Goal: Task Accomplishment & Management: Complete application form

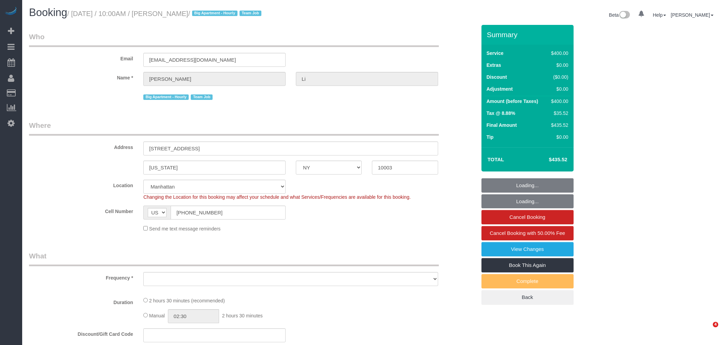
select select "NY"
select select "string:stripe-pm_1PnXaH4VGloSiKo7zAqKxqVO"
select select "object:733"
select select "2"
select select "150"
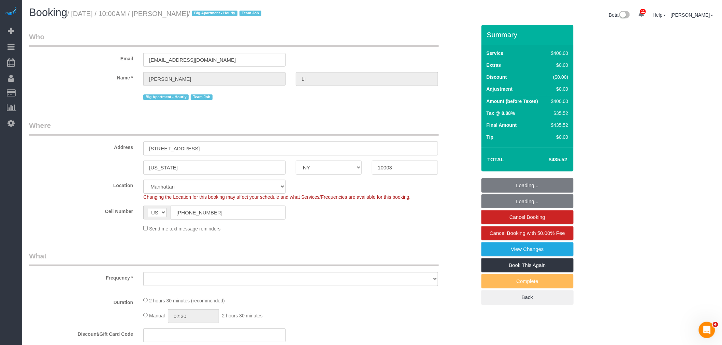
select select "spot1"
select select "number:58"
select select "number:77"
select select "number:15"
select select "number:5"
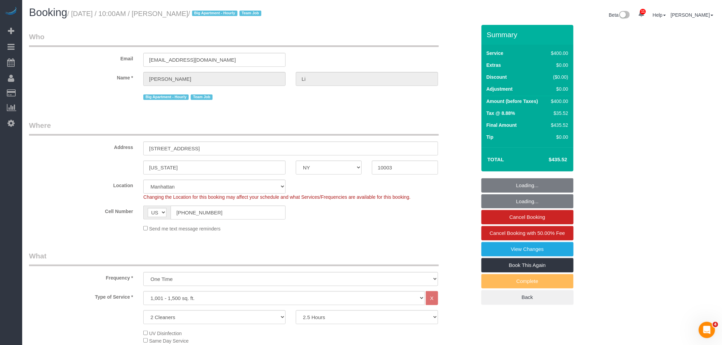
select select "object:1383"
drag, startPoint x: 331, startPoint y: 40, endPoint x: 328, endPoint y: 84, distance: 44.2
click at [331, 40] on legend "Who" at bounding box center [234, 39] width 410 height 15
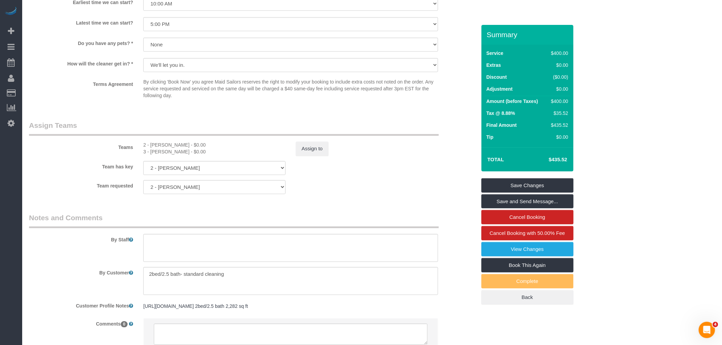
scroll to position [644, 0]
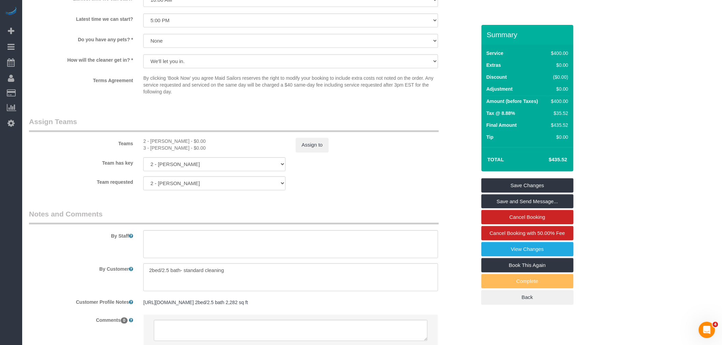
click at [386, 177] on sui-booking-teams "Teams 2 - Tiquan Tomlinson - $0.00 3 - Anette Lopez - $0.00 Assign to Team has …" at bounding box center [252, 154] width 447 height 74
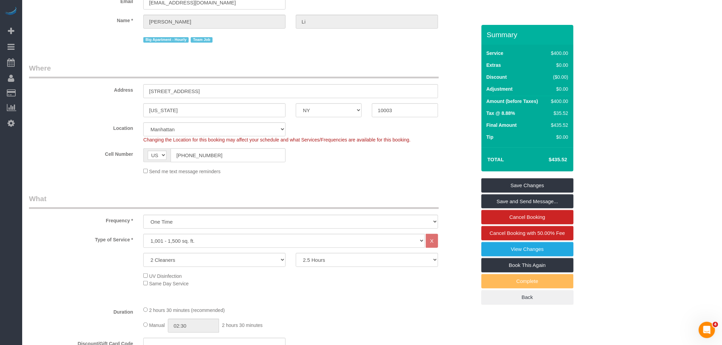
scroll to position [0, 0]
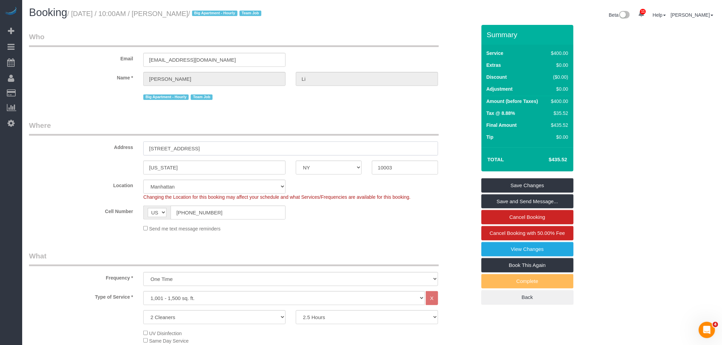
click at [65, 153] on div "Address 15 Union Square West, Apt 3D" at bounding box center [253, 137] width 458 height 35
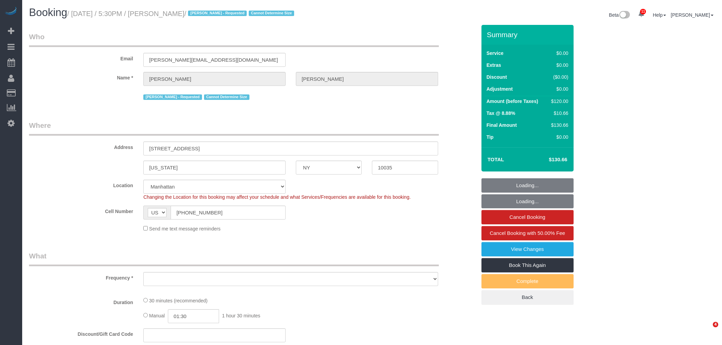
select select "NY"
select select "object:832"
select select "string:stripe-pm_1RNZ9t4VGloSiKo7bDyXvmZO"
select select "number:89"
select select "number:90"
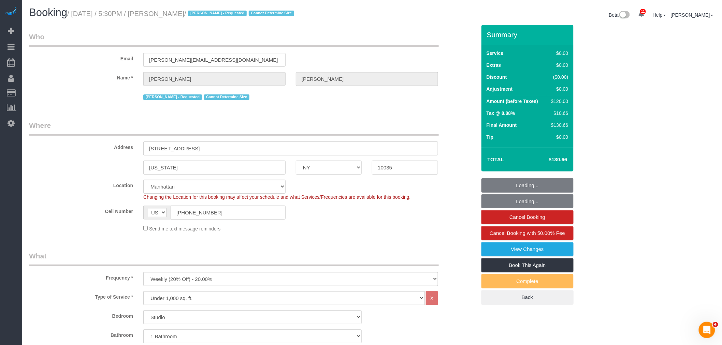
select select "number:15"
select select "number:5"
select select "object:1444"
click at [433, 124] on legend "Where" at bounding box center [234, 127] width 410 height 15
select select "NY"
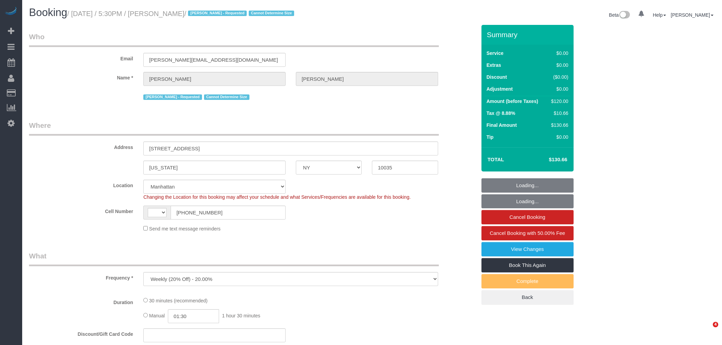
select select "number:89"
select select "number:90"
select select "number:15"
select select "number:5"
select select "string:stripe-pm_1RNZ9t4VGloSiKo7bDyXvmZO"
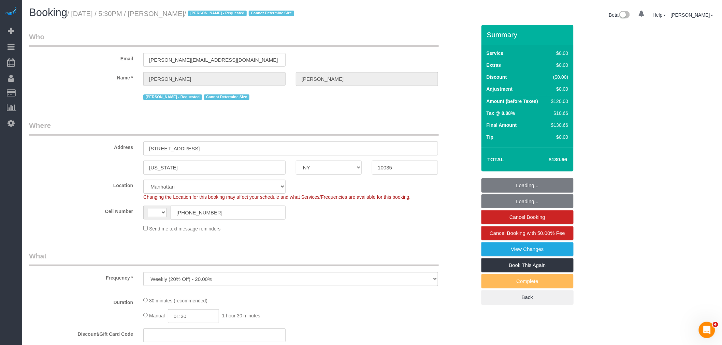
select select "object:631"
select select "string:[GEOGRAPHIC_DATA]"
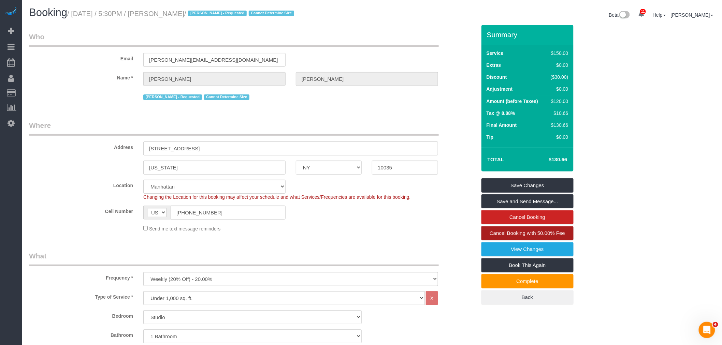
click at [547, 236] on span "Cancel Booking with 50.00% Fee" at bounding box center [527, 233] width 75 height 6
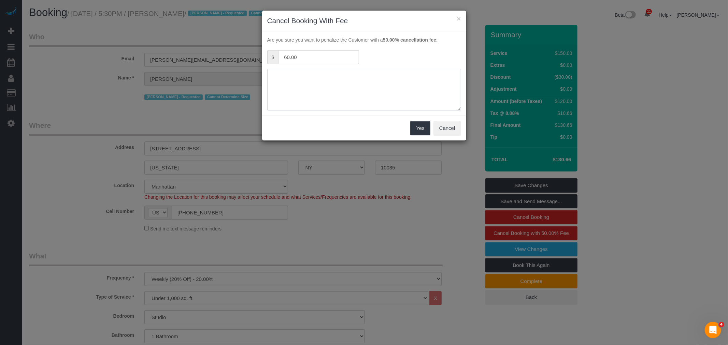
click at [343, 80] on textarea at bounding box center [364, 90] width 194 height 42
type textarea "f"
type textarea "unable gain access"
click at [416, 132] on button "Yes" at bounding box center [420, 128] width 20 height 14
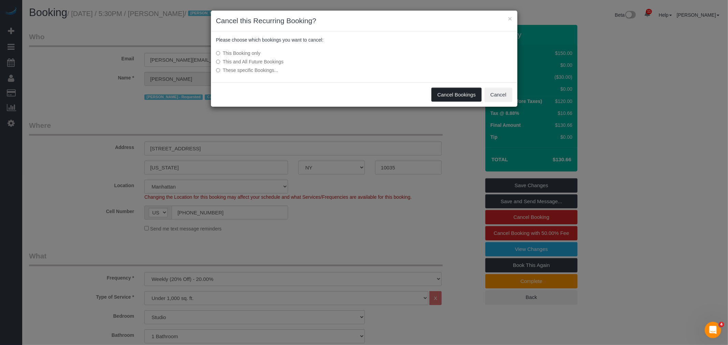
click at [439, 94] on button "Cancel Bookings" at bounding box center [456, 95] width 50 height 14
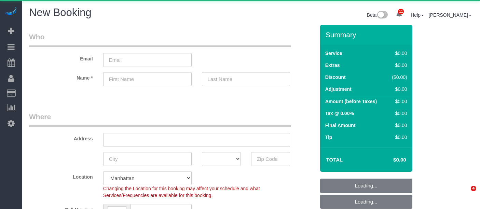
select select "number:89"
select select "number:90"
select select "object:2074"
select select "string:[GEOGRAPHIC_DATA]"
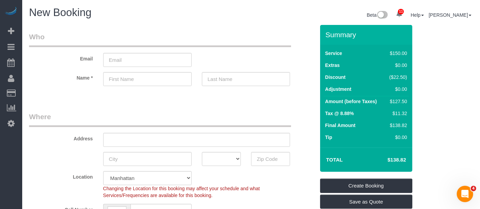
drag, startPoint x: 186, startPoint y: 31, endPoint x: 190, endPoint y: 32, distance: 4.3
click at [186, 32] on legend "Who" at bounding box center [160, 39] width 262 height 15
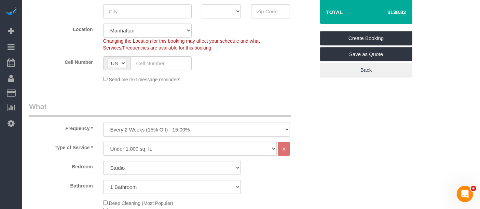
scroll to position [189, 0]
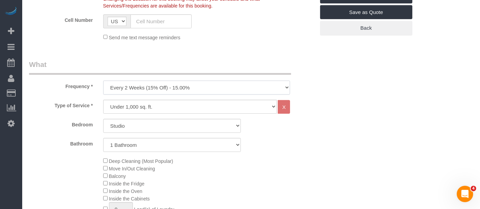
click at [199, 88] on select "One Time Weekly (20% Off) - 20.00% Every 2 Weeks (15% Off) - 15.00% Every 4 Wee…" at bounding box center [196, 88] width 187 height 14
select select "object:2075"
click at [103, 81] on select "One Time Weekly (20% Off) - 20.00% Every 2 Weeks (15% Off) - 15.00% Every 4 Wee…" at bounding box center [196, 88] width 187 height 14
click at [182, 125] on select "Studio 1 Bedroom 2 Bedrooms 3 Bedrooms" at bounding box center [172, 126] width 138 height 14
select select "1"
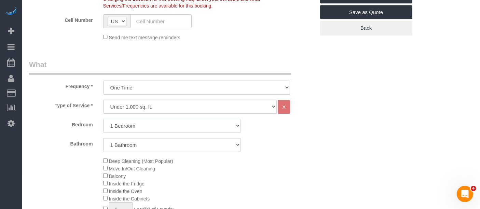
click at [103, 119] on select "Studio 1 Bedroom 2 Bedrooms 3 Bedrooms" at bounding box center [172, 126] width 138 height 14
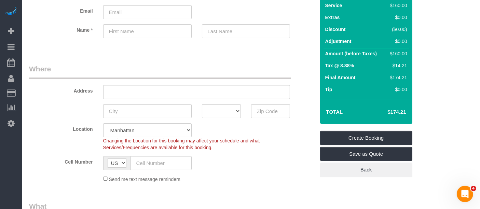
scroll to position [0, 0]
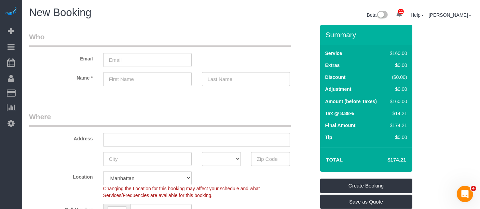
click at [229, 38] on legend "Who" at bounding box center [160, 39] width 262 height 15
click at [244, 53] on div "Email" at bounding box center [172, 49] width 296 height 35
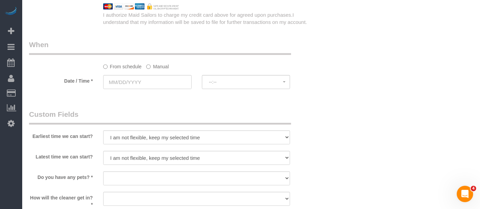
scroll to position [644, 0]
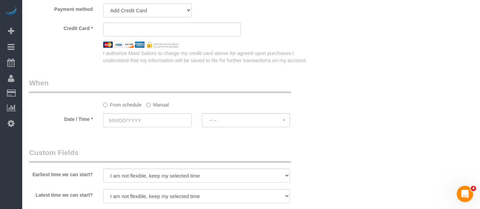
click at [154, 105] on label "Manual" at bounding box center [157, 103] width 23 height 9
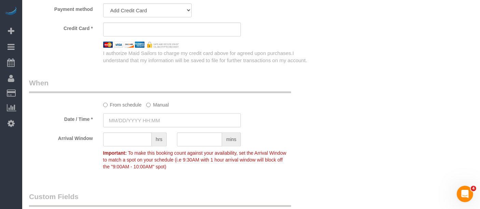
click at [153, 120] on input "text" at bounding box center [172, 120] width 138 height 14
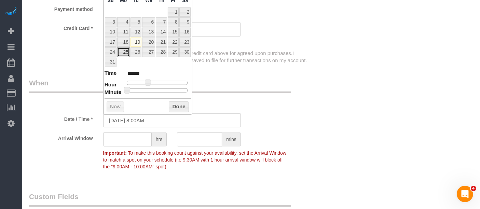
click at [127, 51] on link "25" at bounding box center [123, 51] width 13 height 9
click at [146, 80] on span at bounding box center [148, 83] width 6 height 6
type input "08/25/2025 9:00AM"
type input "******"
click at [171, 105] on button "Done" at bounding box center [179, 106] width 20 height 11
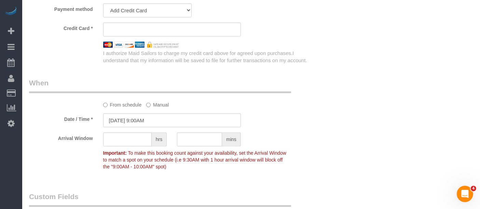
click at [295, 99] on div "From schedule Manual" at bounding box center [172, 93] width 296 height 30
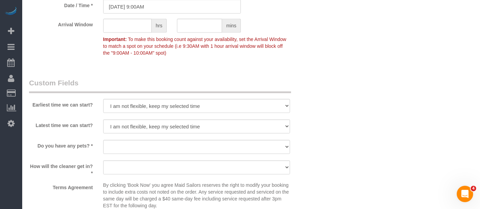
scroll to position [758, 0]
click at [202, 103] on select "I am not flexible, keep my selected time 8:00 AM 9:00 AM 10:00 AM 11:00 AM 12:0…" at bounding box center [196, 106] width 187 height 14
select select "number:57"
click at [103, 99] on select "I am not flexible, keep my selected time 8:00 AM 9:00 AM 10:00 AM 11:00 AM 12:0…" at bounding box center [196, 106] width 187 height 14
click at [227, 123] on select "I am not flexible, keep my selected time 8:00 AM 9:00 AM 10:00 AM 11:00 AM 12:0…" at bounding box center [196, 126] width 187 height 14
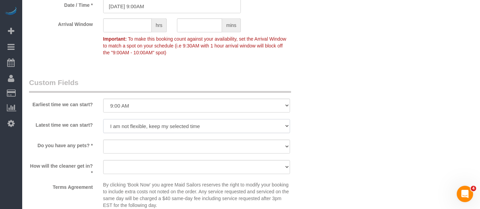
select select "number:71"
click at [103, 119] on select "I am not flexible, keep my selected time 8:00 AM 9:00 AM 10:00 AM 11:00 AM 12:0…" at bounding box center [196, 126] width 187 height 14
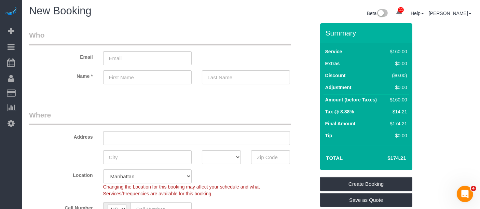
scroll to position [0, 0]
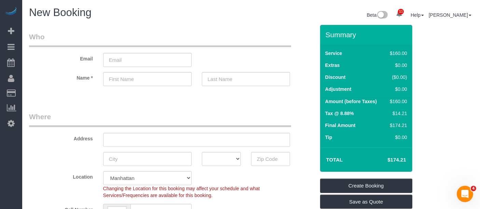
click at [140, 39] on legend "Who" at bounding box center [160, 39] width 262 height 15
click at [157, 139] on input "text" at bounding box center [196, 140] width 187 height 14
type input "410 St. Nicholas Avenue, 11J"
click at [267, 161] on input "text" at bounding box center [270, 159] width 39 height 14
drag, startPoint x: 190, startPoint y: 138, endPoint x: -8, endPoint y: 148, distance: 198.2
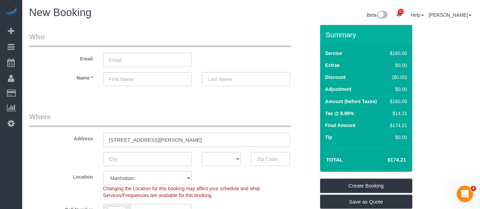
click at [0, 148] on html "11 Beta Your Notifications You have 0 alerts × You have 4 to charge for 08/18/2…" at bounding box center [240, 104] width 480 height 209
click at [267, 159] on input "text" at bounding box center [270, 159] width 39 height 14
drag, startPoint x: 273, startPoint y: 158, endPoint x: 241, endPoint y: 162, distance: 32.4
click at [241, 162] on div "AK AL AR AZ CA CO CT DC DE FL GA HI IA ID IL IN KS KY LA MA MD ME MI MN MO MS M…" at bounding box center [172, 159] width 296 height 14
type input "10027"
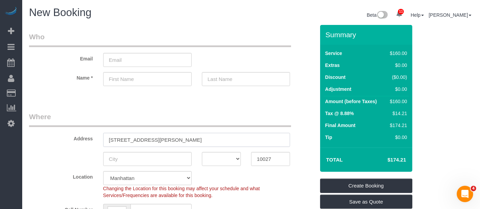
drag, startPoint x: 185, startPoint y: 135, endPoint x: -3, endPoint y: 148, distance: 188.2
click at [0, 148] on html "11 Beta Your Notifications You have 0 alerts × You have 4 to charge for 08/18/2…" at bounding box center [240, 104] width 480 height 209
click at [248, 47] on div "Email" at bounding box center [172, 49] width 296 height 35
